Goal: Task Accomplishment & Management: Complete application form

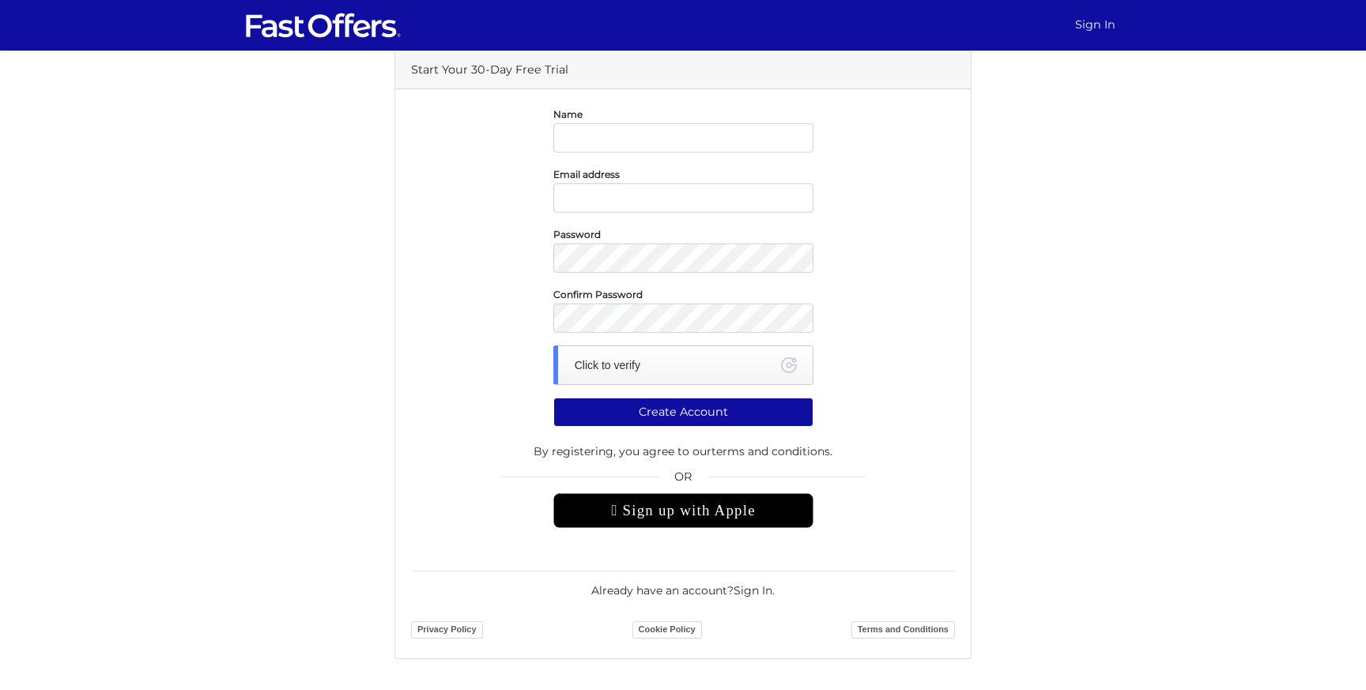
click at [1106, 22] on link "Sign In" at bounding box center [1094, 24] width 53 height 31
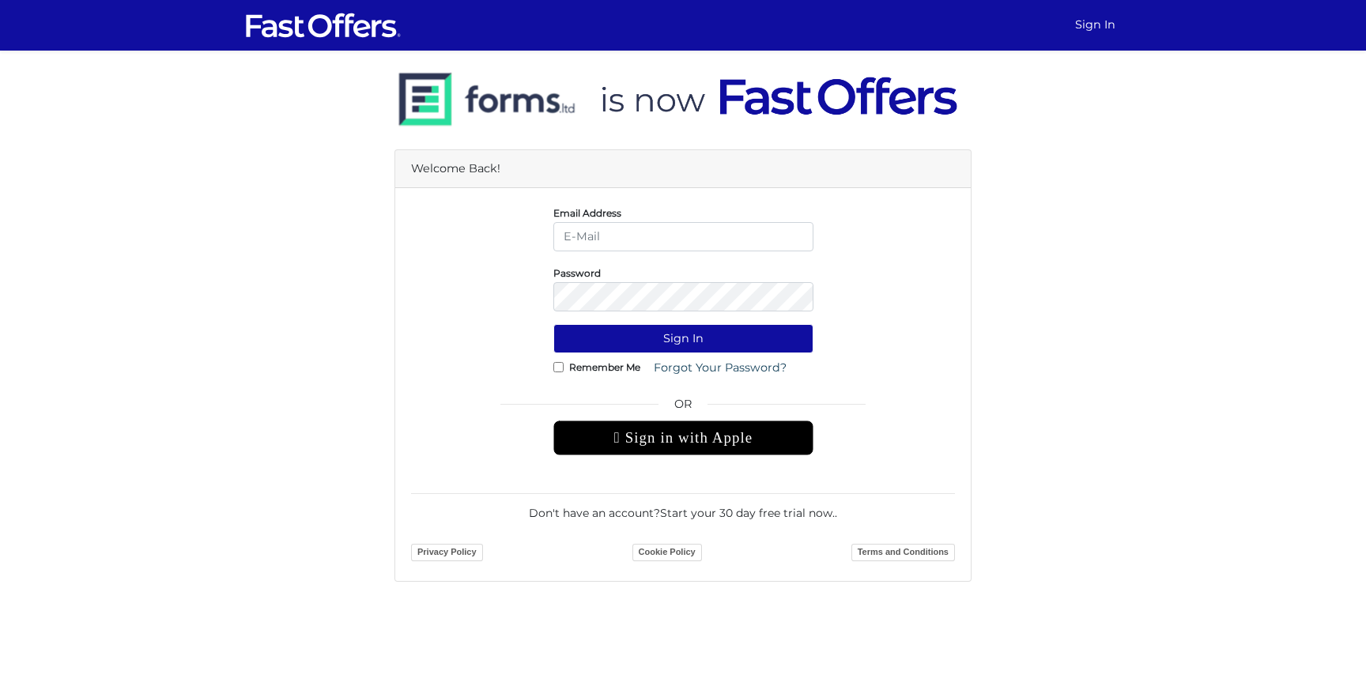
type input "maxp_1991@yahoo.com"
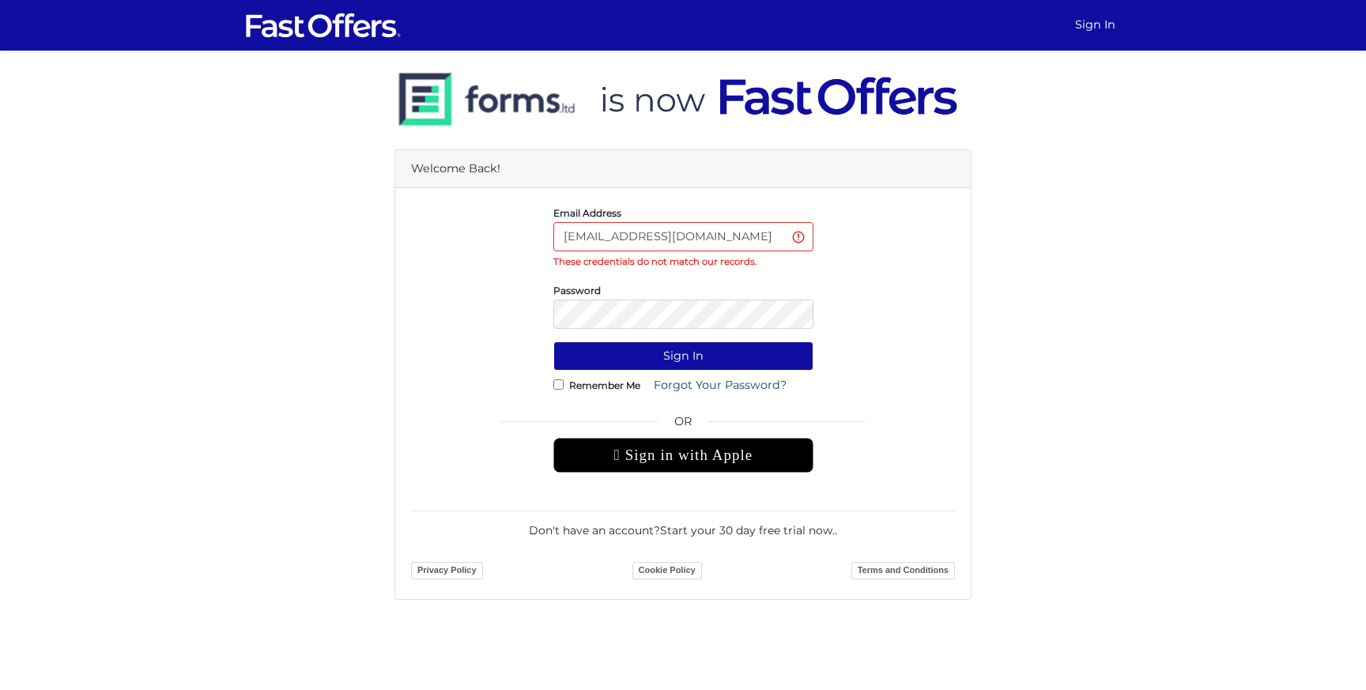
drag, startPoint x: 723, startPoint y: 236, endPoint x: 518, endPoint y: 236, distance: 205.5
click at [518, 236] on div "Email Address maxp_1991@yahoo.com These credentials do not match our records." at bounding box center [682, 237] width 567 height 66
type input "test2test@yahoo.com"
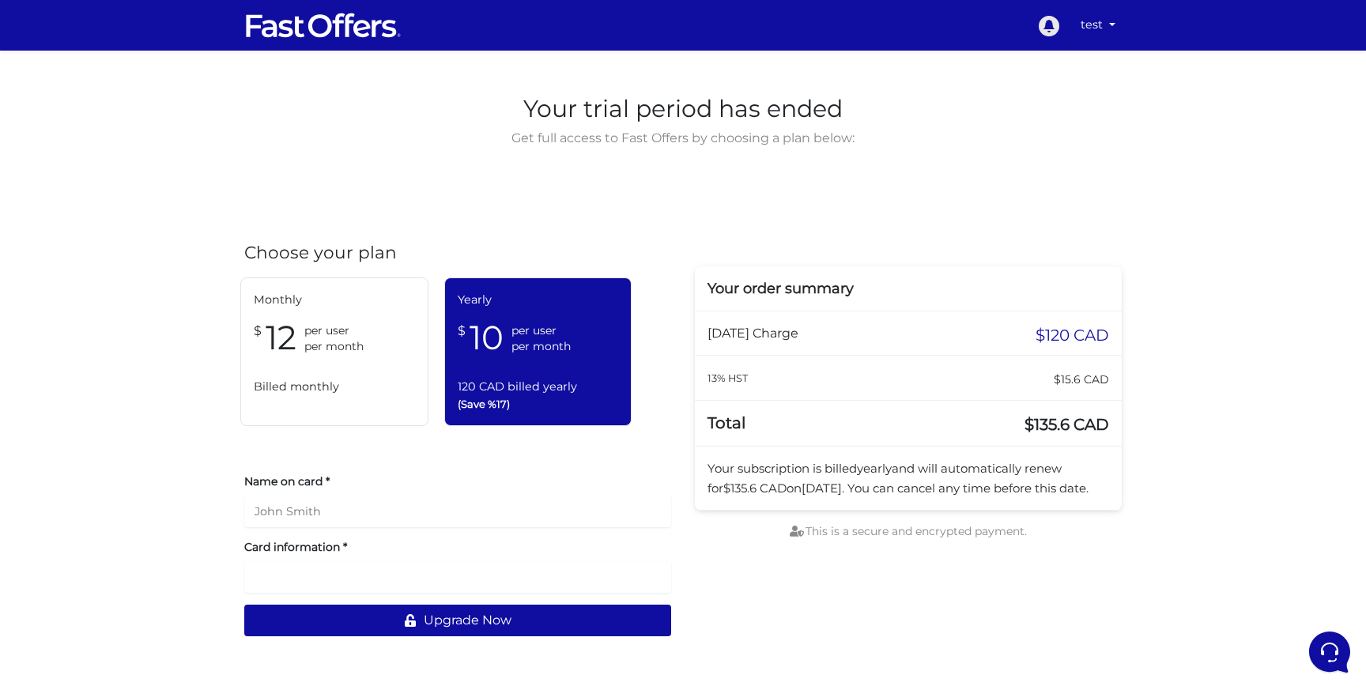
click at [1042, 22] on icon at bounding box center [1048, 26] width 21 height 21
click at [1313, 644] on icon at bounding box center [1327, 650] width 41 height 41
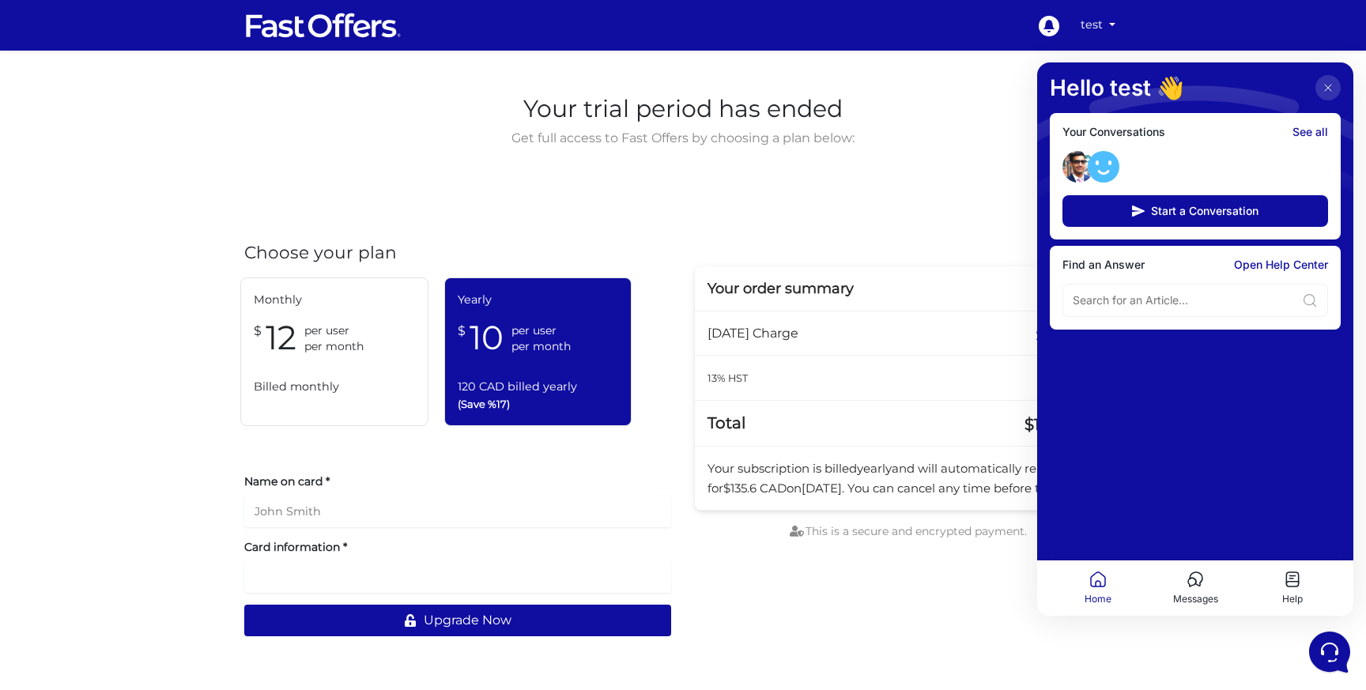
click at [1104, 167] on img at bounding box center [1103, 167] width 32 height 32
click at [1314, 132] on link "See all" at bounding box center [1310, 132] width 36 height 13
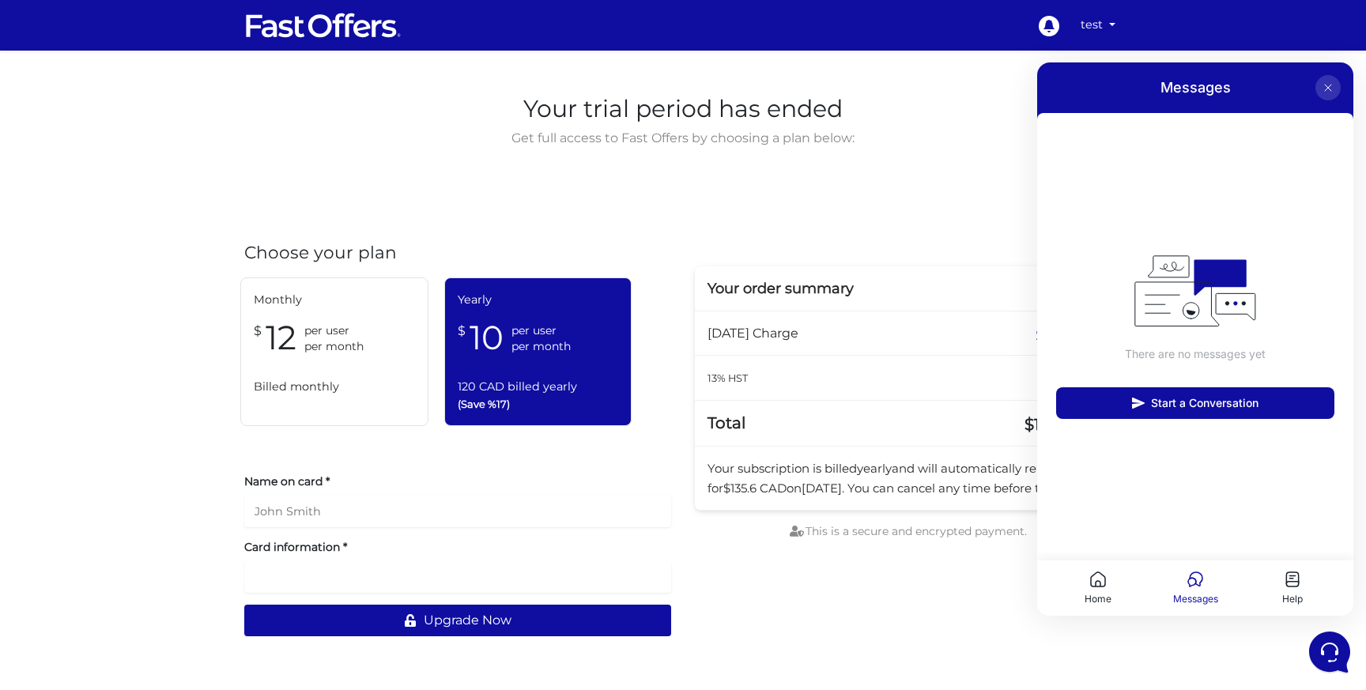
click at [1334, 82] on button at bounding box center [1327, 87] width 25 height 25
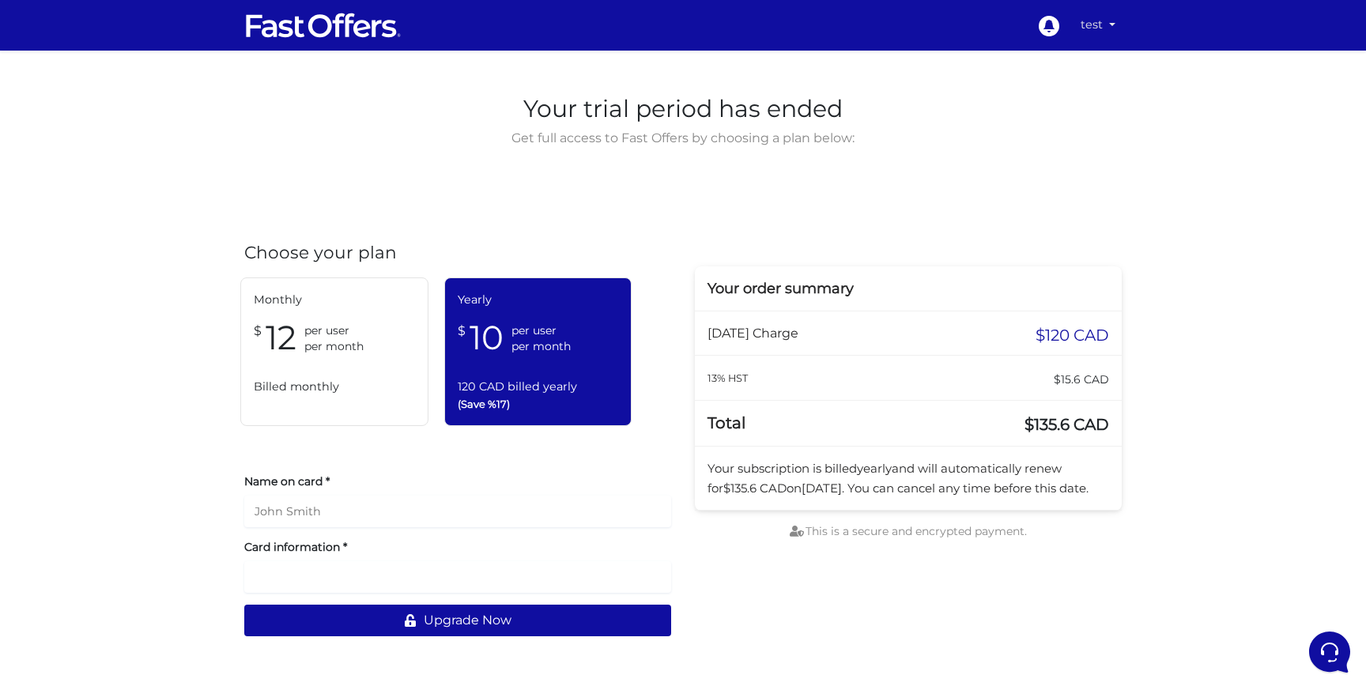
click at [1094, 32] on link "test" at bounding box center [1097, 24] width 47 height 31
click at [1052, 86] on link "My Profile" at bounding box center [1058, 85] width 125 height 24
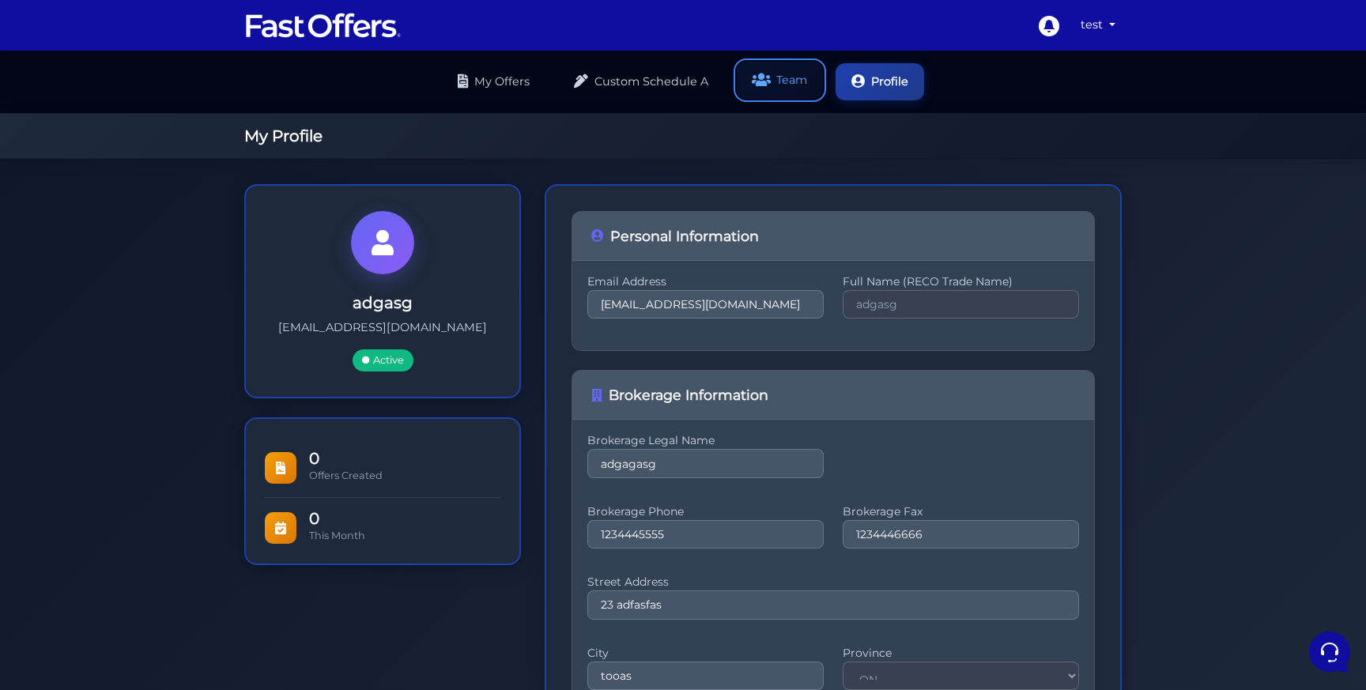
click at [774, 82] on link "Team" at bounding box center [779, 80] width 86 height 37
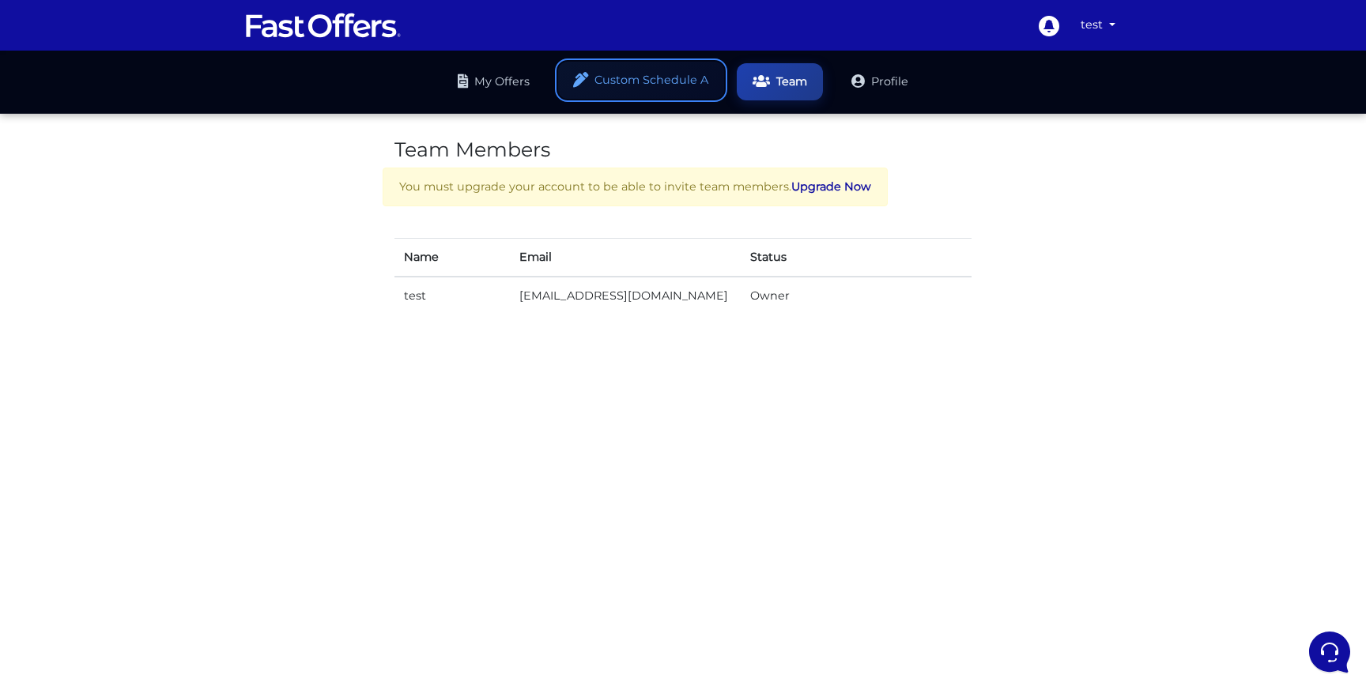
click at [639, 81] on link "Custom Schedule A" at bounding box center [641, 80] width 166 height 37
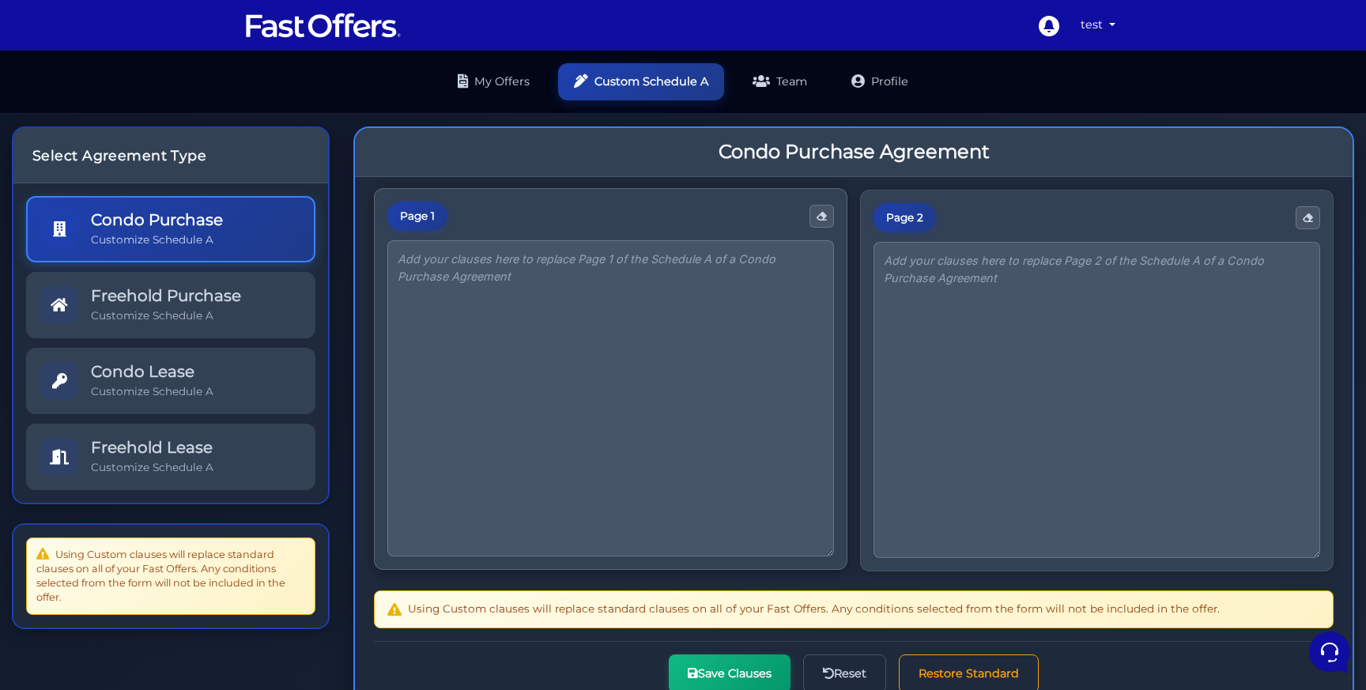
scroll to position [81, 0]
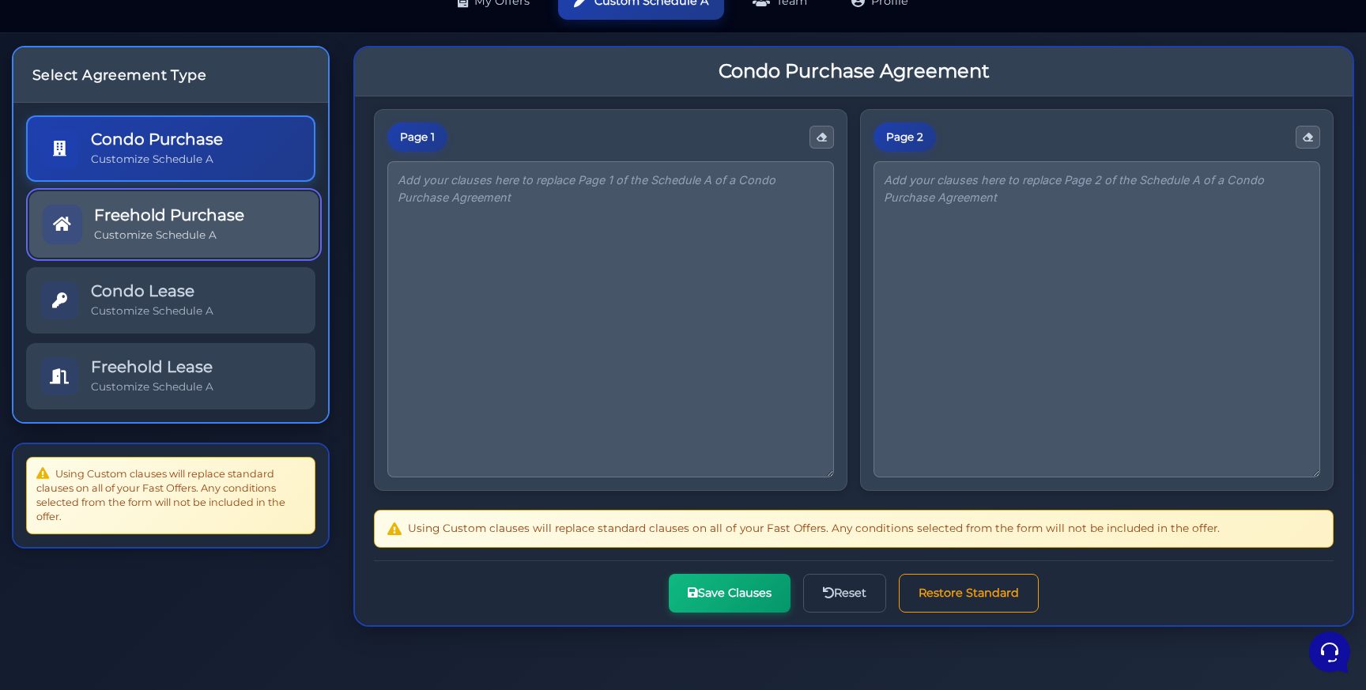
click at [187, 239] on p "Customize Schedule A" at bounding box center [169, 235] width 150 height 15
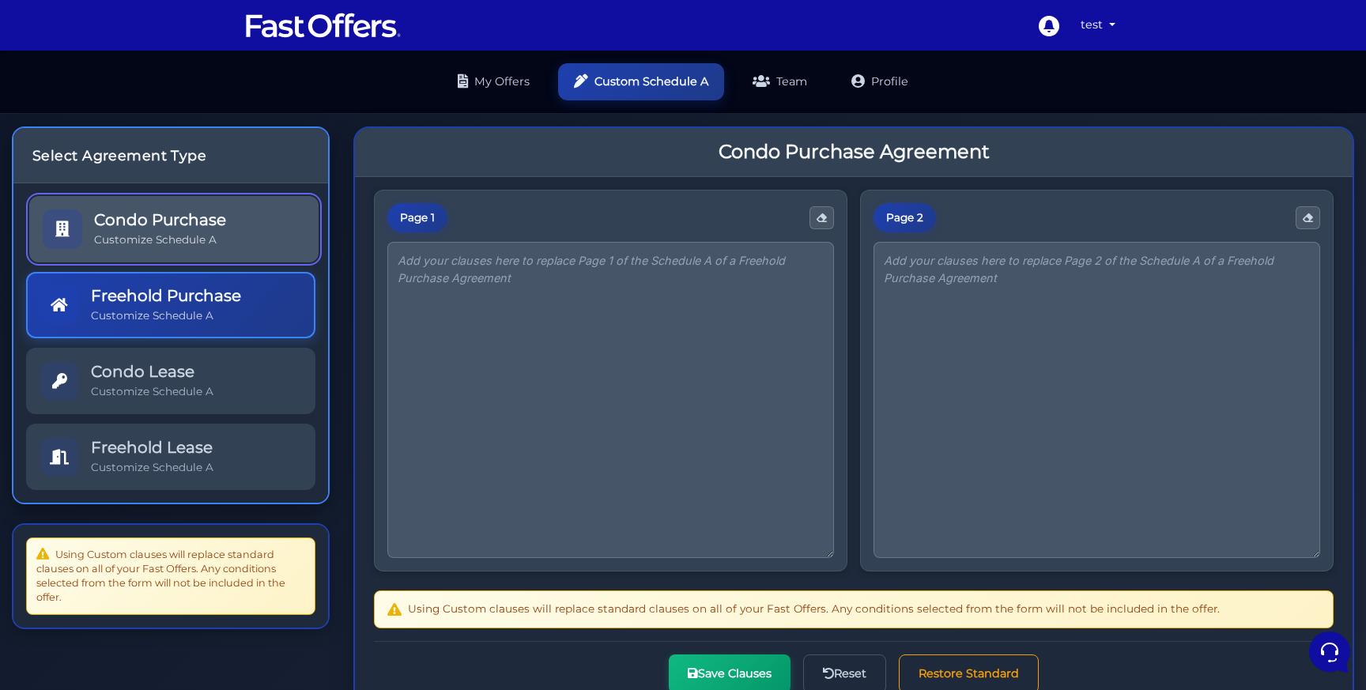
click at [202, 243] on p "Customize Schedule A" at bounding box center [160, 239] width 132 height 15
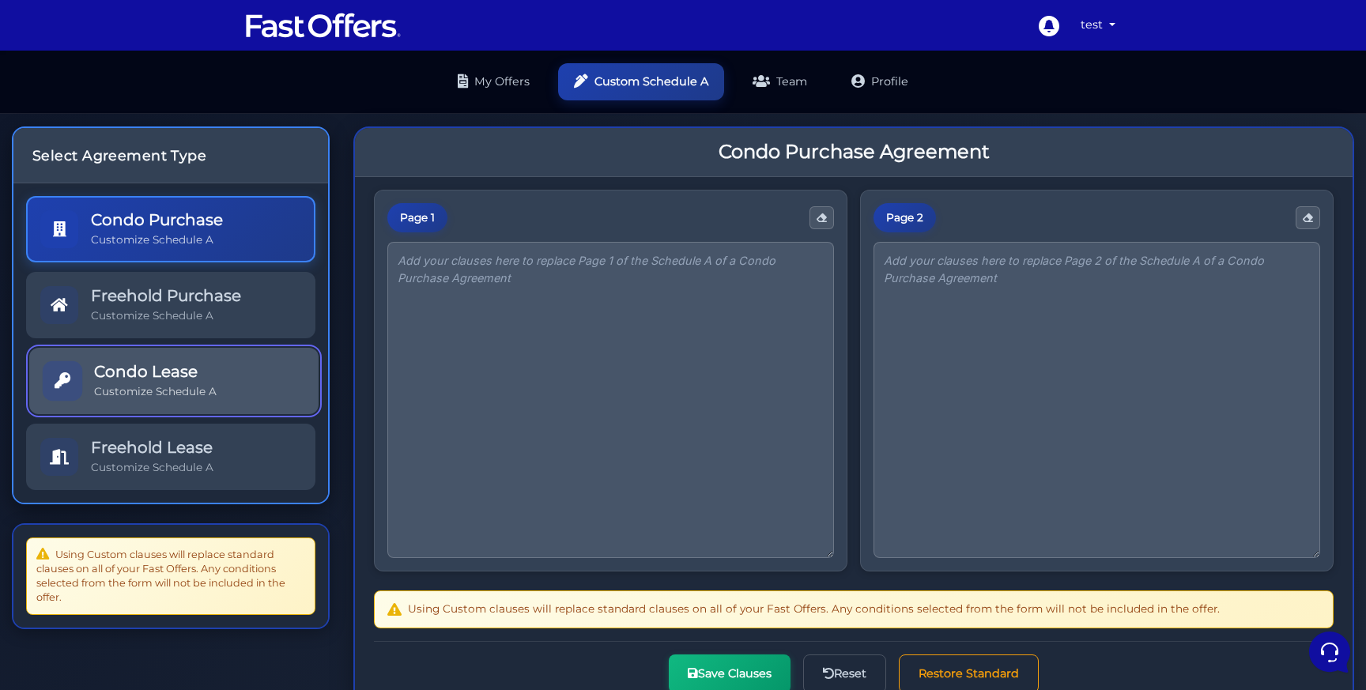
click at [238, 386] on link "Condo Lease Customize Schedule A" at bounding box center [173, 381] width 289 height 66
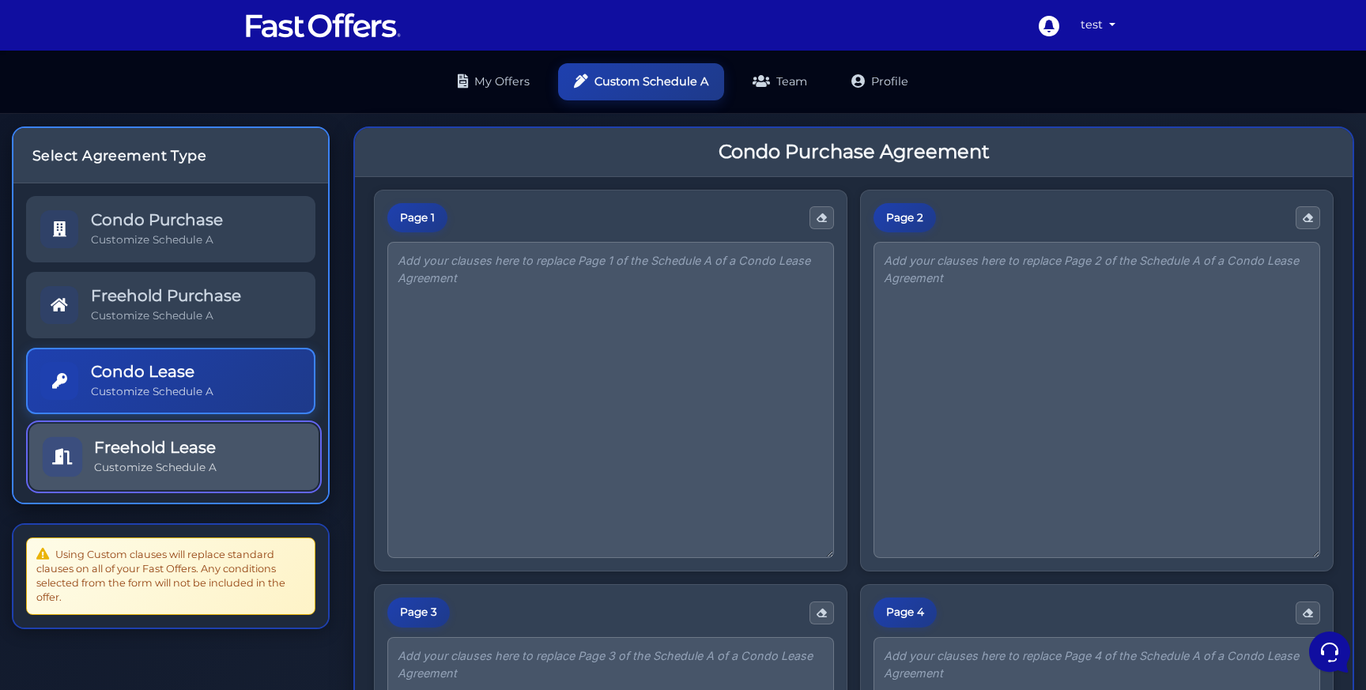
click at [215, 458] on link "Freehold Lease Customize Schedule A" at bounding box center [173, 457] width 289 height 66
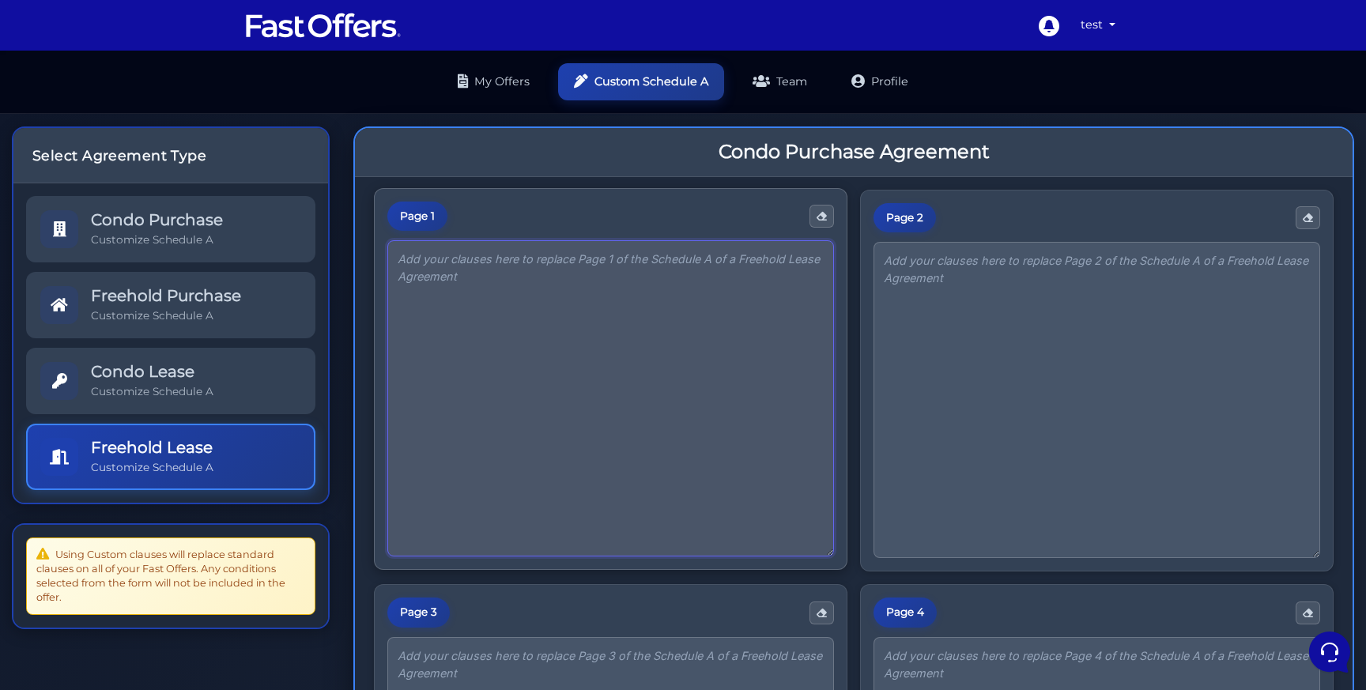
click at [458, 346] on textarea at bounding box center [610, 398] width 446 height 316
click at [505, 83] on link "My Offers" at bounding box center [494, 80] width 104 height 37
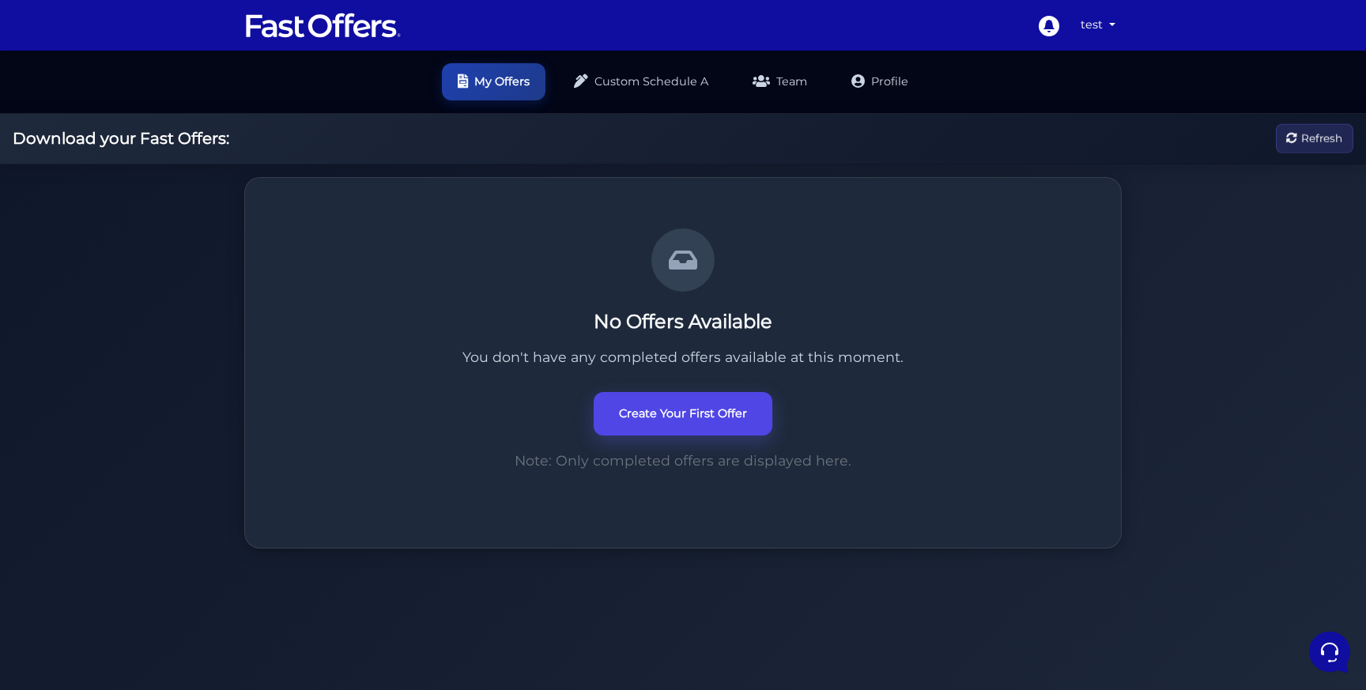
click at [728, 421] on link "Create Your First Offer" at bounding box center [682, 413] width 179 height 43
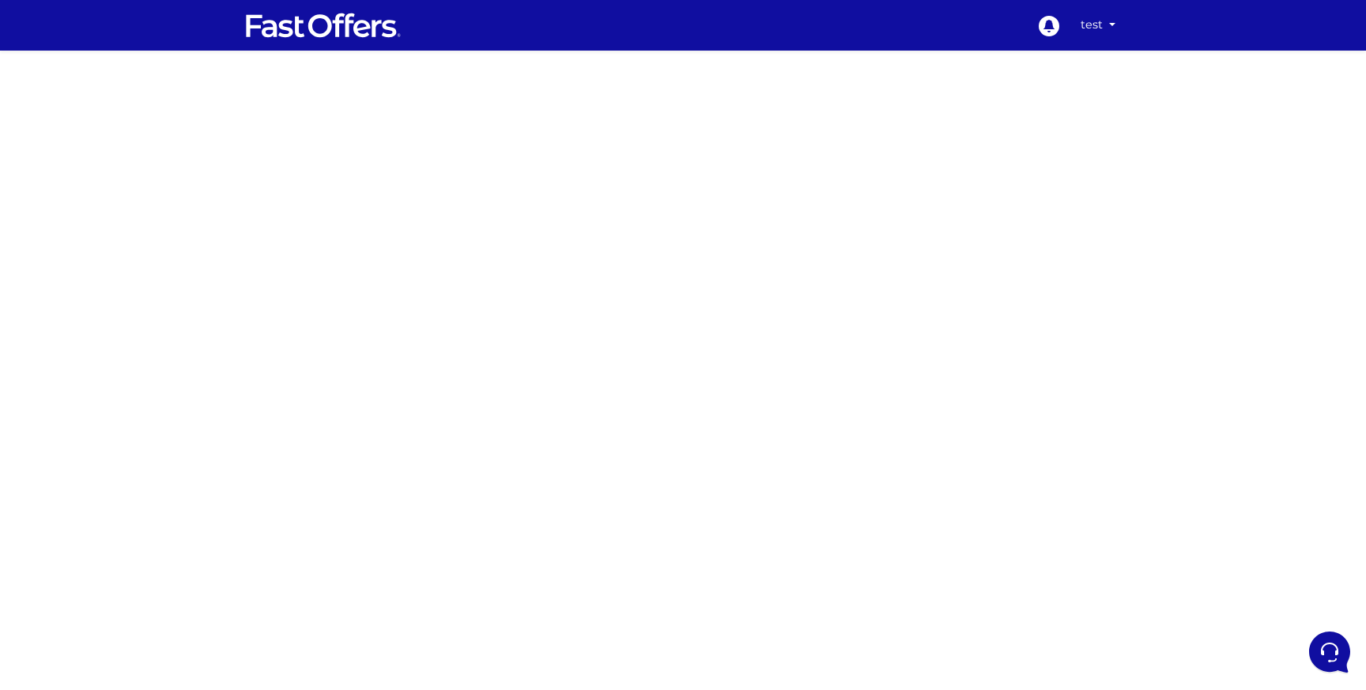
click at [329, 17] on img at bounding box center [323, 25] width 158 height 30
